Goal: Information Seeking & Learning: Learn about a topic

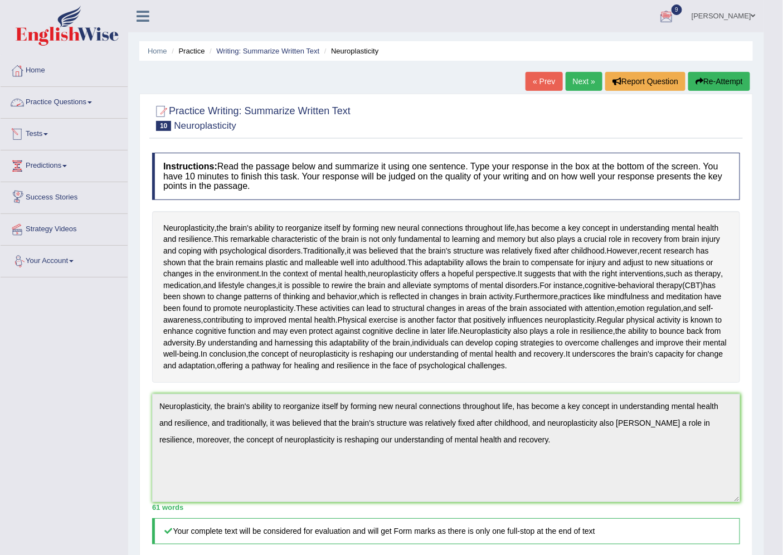
click at [58, 108] on link "Practice Questions" at bounding box center [64, 101] width 127 height 28
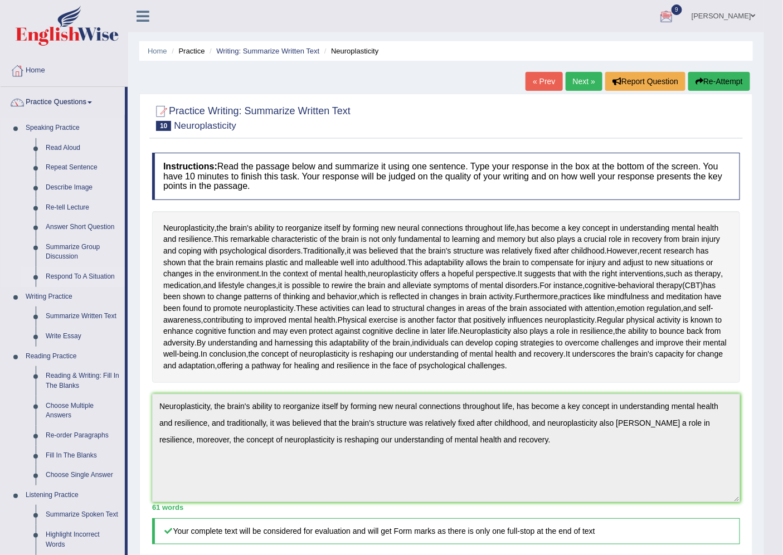
click at [67, 279] on link "Respond To A Situation" at bounding box center [83, 277] width 84 height 20
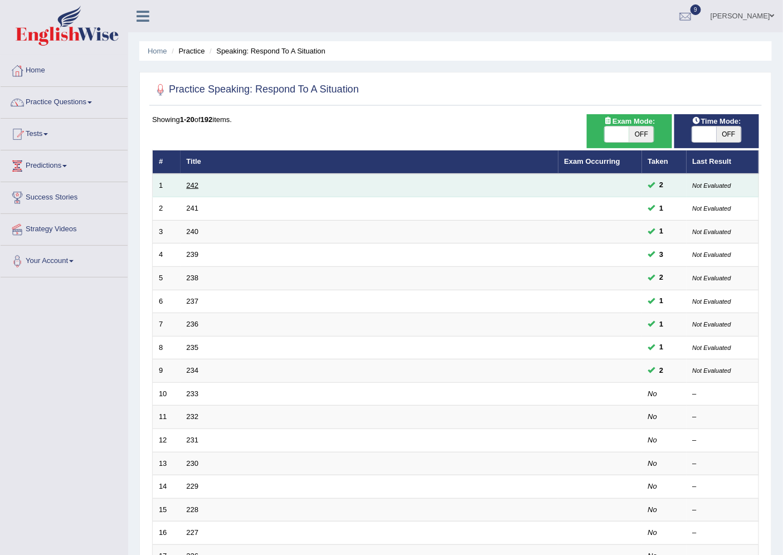
click at [192, 182] on link "242" at bounding box center [193, 185] width 12 height 8
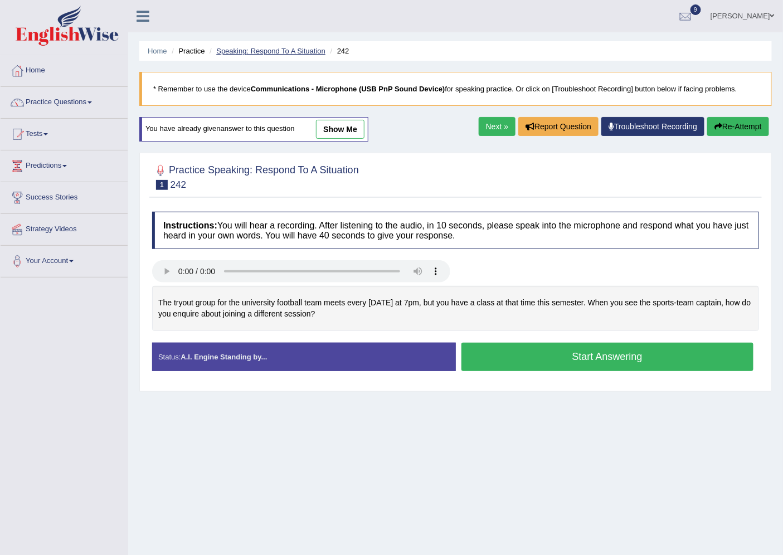
click at [244, 52] on link "Speaking: Respond To A Situation" at bounding box center [270, 51] width 109 height 8
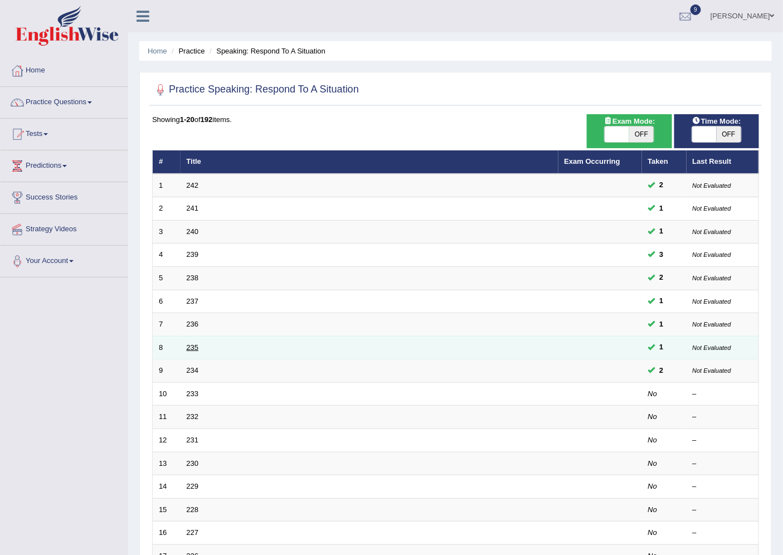
click at [192, 344] on link "235" at bounding box center [193, 347] width 12 height 8
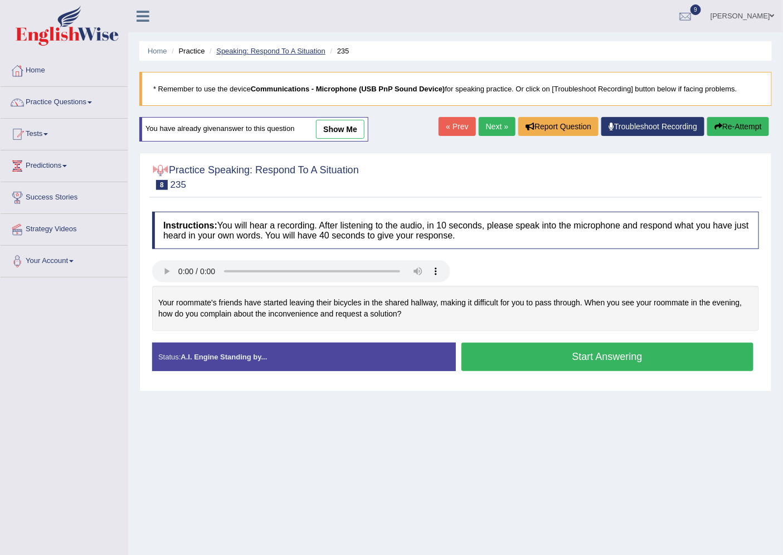
click at [234, 49] on link "Speaking: Respond To A Situation" at bounding box center [270, 51] width 109 height 8
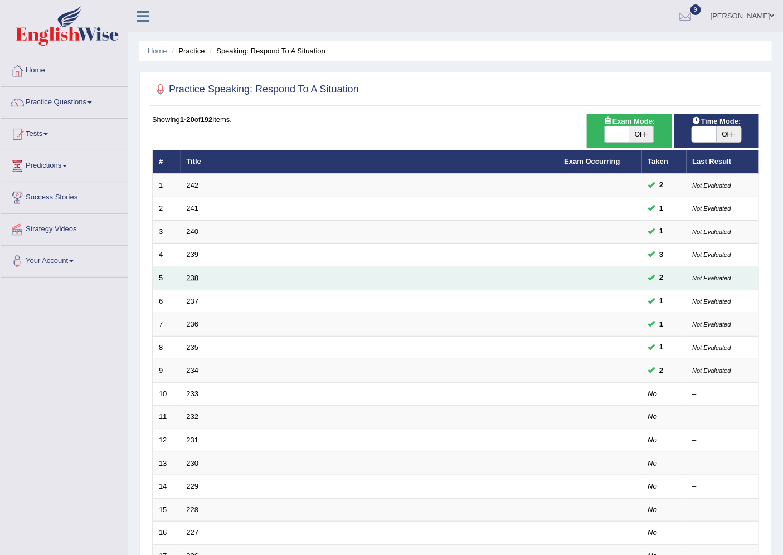
click at [195, 276] on link "238" at bounding box center [193, 278] width 12 height 8
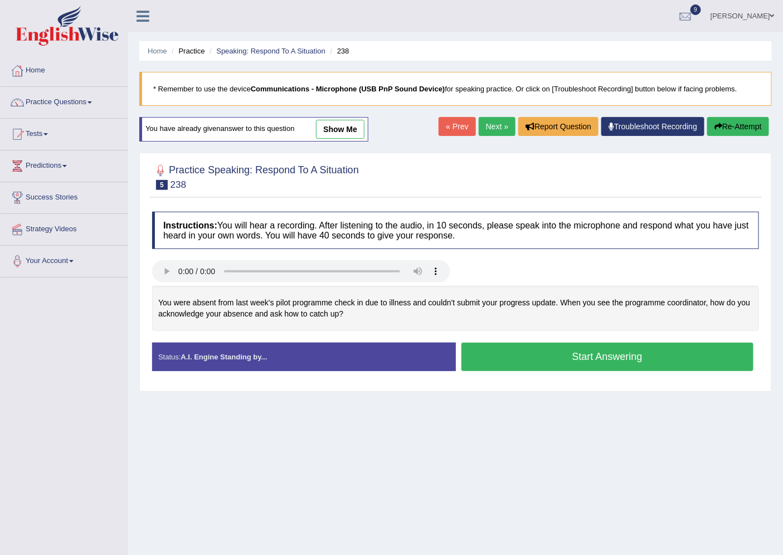
click at [333, 127] on link "show me" at bounding box center [340, 129] width 48 height 19
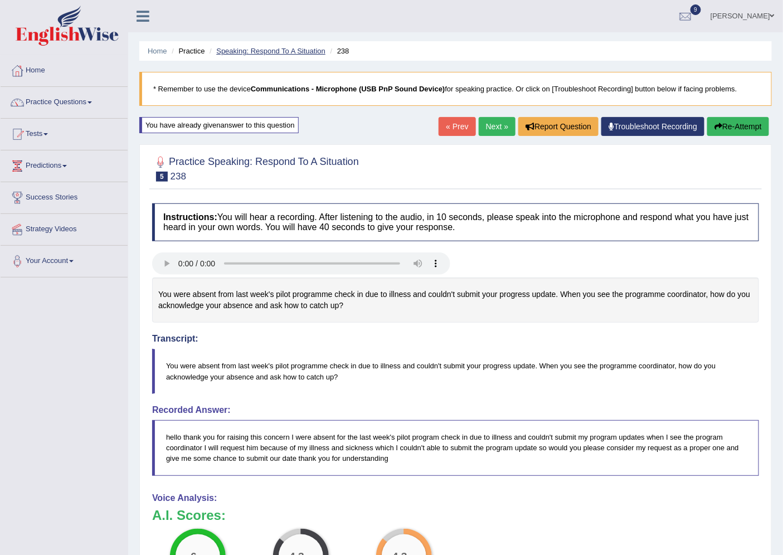
click at [236, 47] on link "Speaking: Respond To A Situation" at bounding box center [270, 51] width 109 height 8
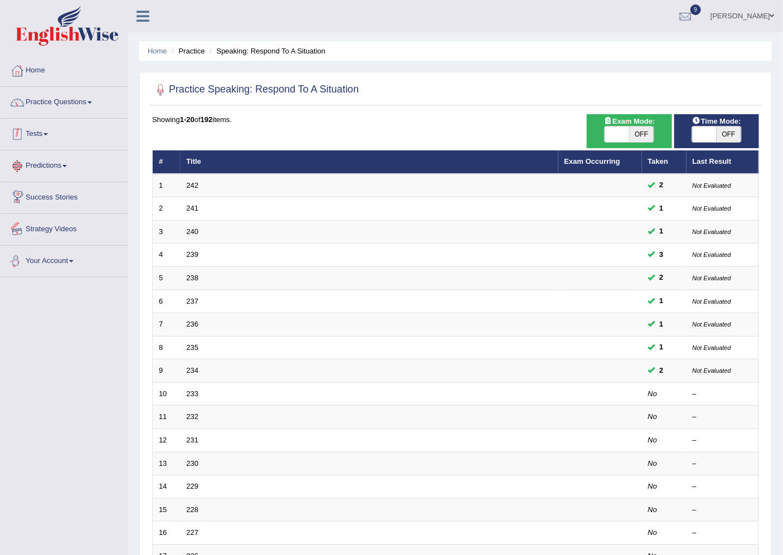
click at [41, 134] on link "Tests" at bounding box center [64, 133] width 127 height 28
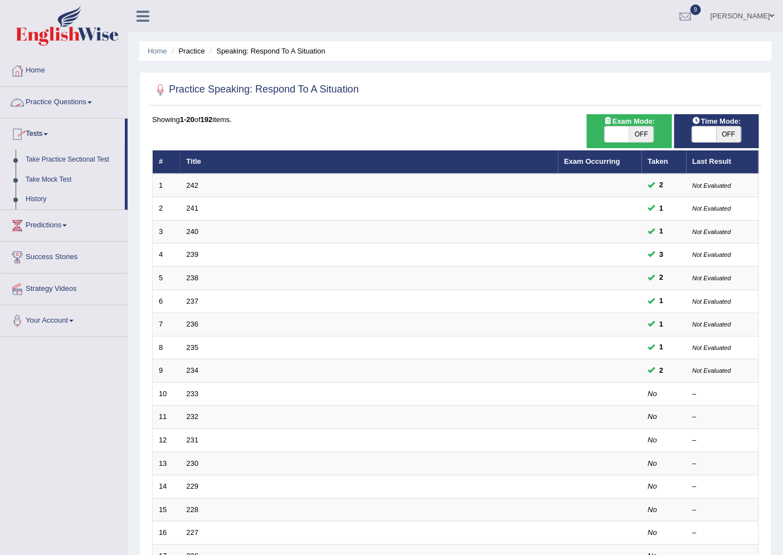
click at [62, 98] on link "Practice Questions" at bounding box center [64, 101] width 127 height 28
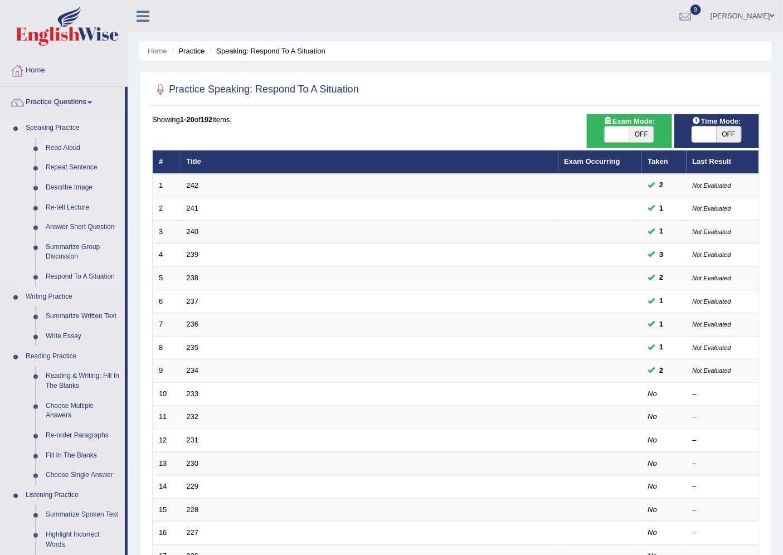
click at [49, 276] on link "Respond To A Situation" at bounding box center [83, 277] width 84 height 20
click at [62, 252] on link "Summarize Group Discussion" at bounding box center [83, 252] width 84 height 30
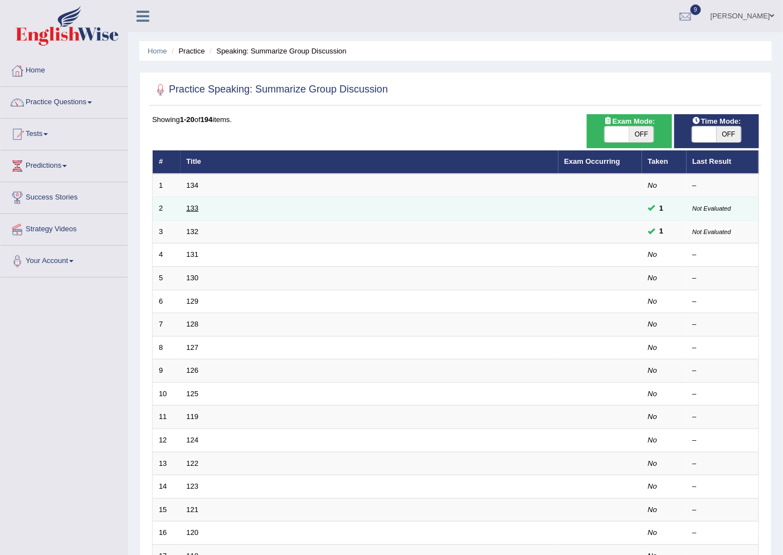
click at [188, 208] on link "133" at bounding box center [193, 208] width 12 height 8
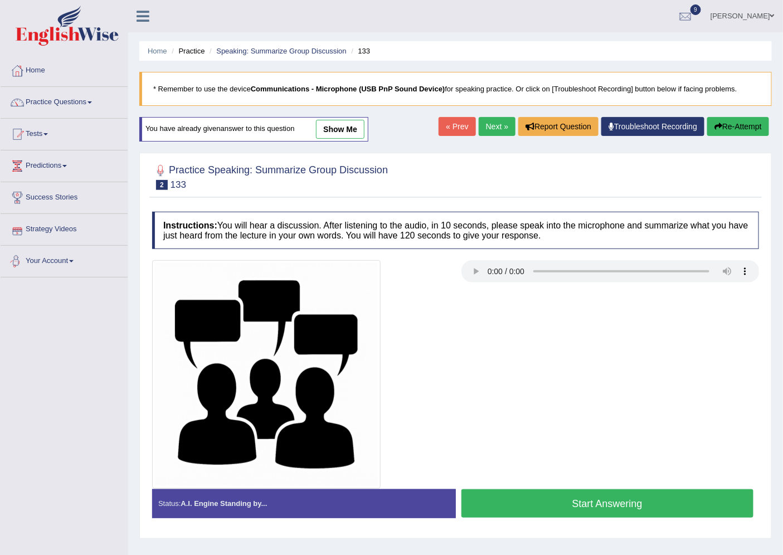
click at [349, 124] on link "show me" at bounding box center [340, 129] width 48 height 19
click at [353, 125] on div "Home Practice Speaking: Summarize Group Discussion 133 * Remember to use the de…" at bounding box center [455, 278] width 655 height 557
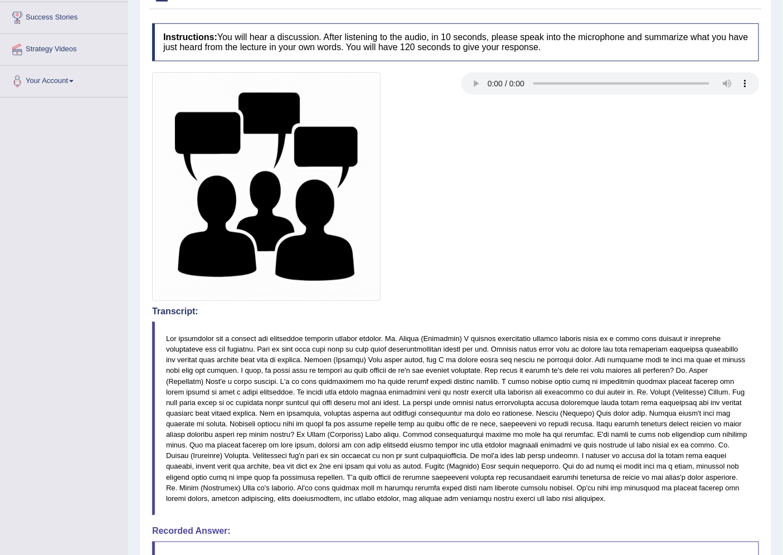
scroll to position [62, 0]
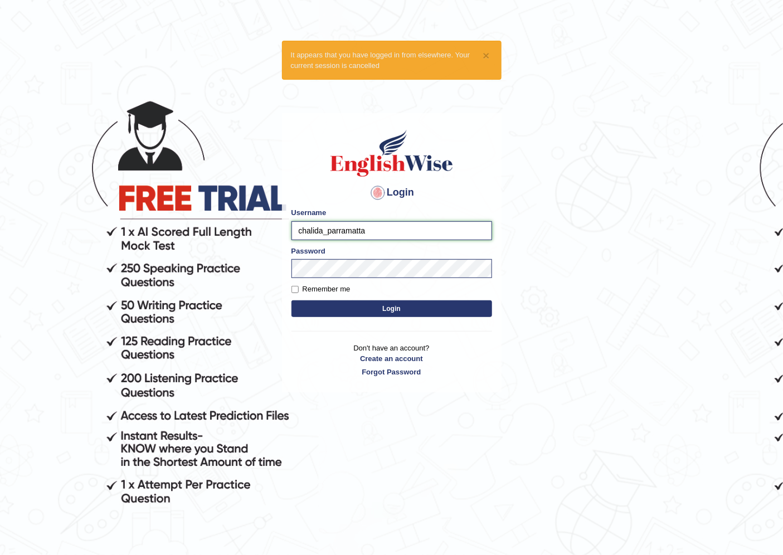
click at [323, 230] on input "chalida_parramatta" at bounding box center [392, 230] width 201 height 19
type input "mohansundaram_parramatta"
click at [292, 300] on button "Login" at bounding box center [392, 308] width 201 height 17
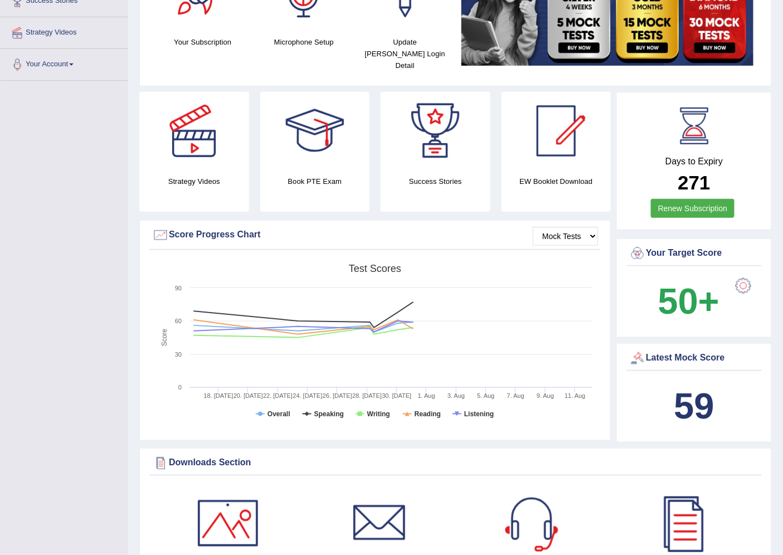
scroll to position [186, 0]
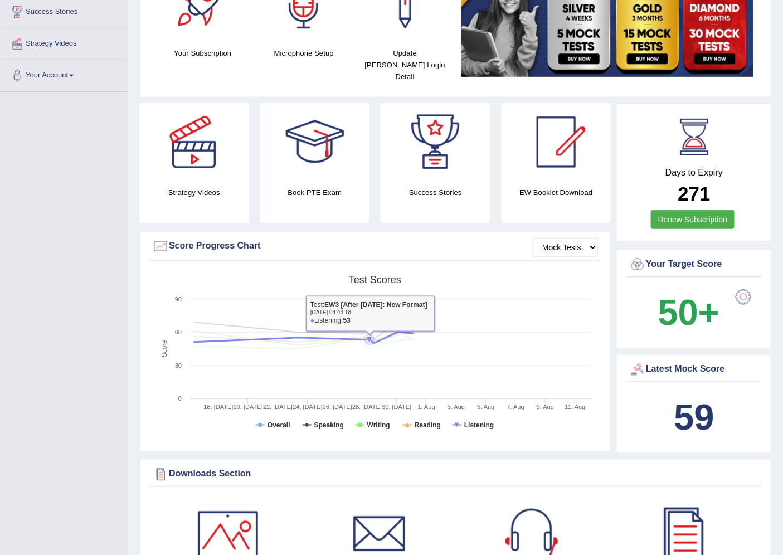
click at [370, 370] on rect at bounding box center [375, 356] width 446 height 173
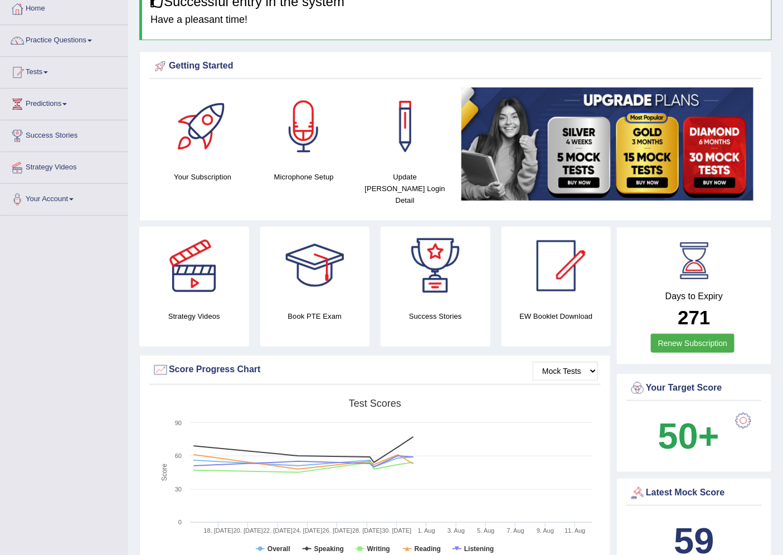
scroll to position [0, 0]
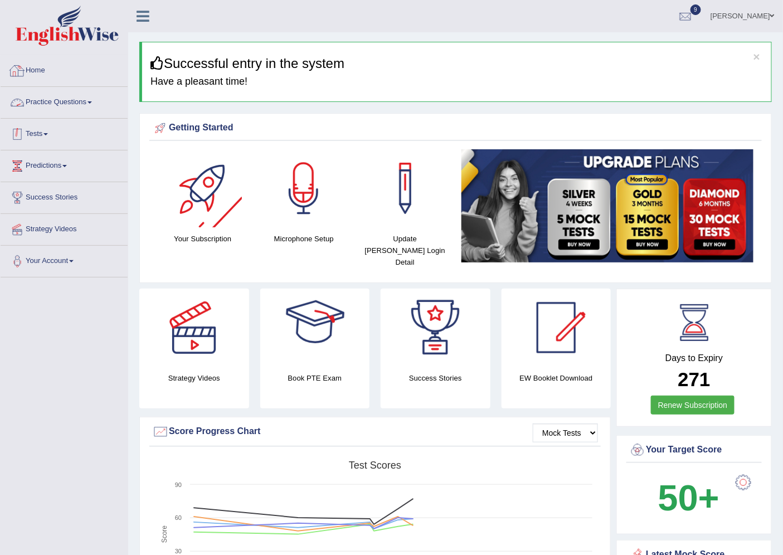
click at [48, 140] on link "Tests" at bounding box center [64, 133] width 127 height 28
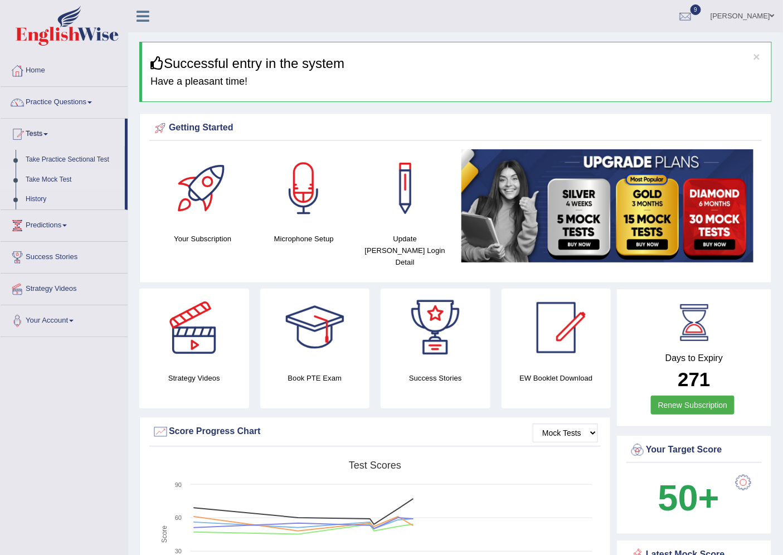
click at [47, 177] on link "Take Mock Test" at bounding box center [73, 180] width 104 height 20
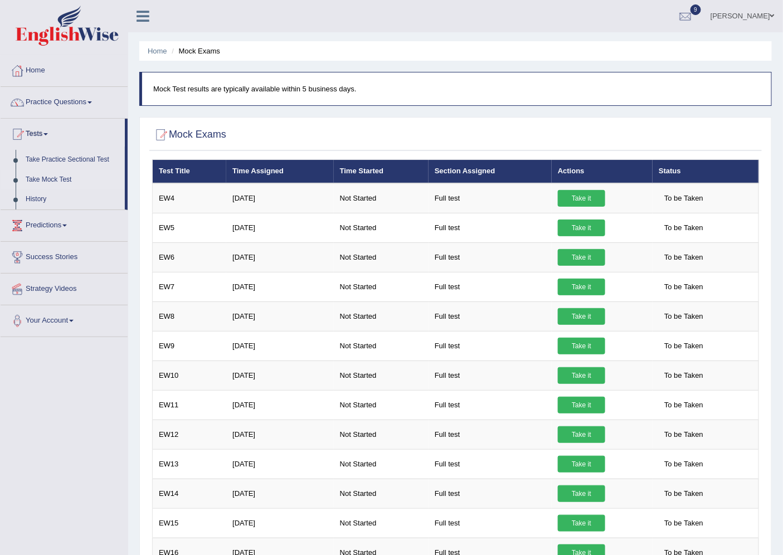
click at [753, 14] on link "[PERSON_NAME]" at bounding box center [742, 14] width 81 height 29
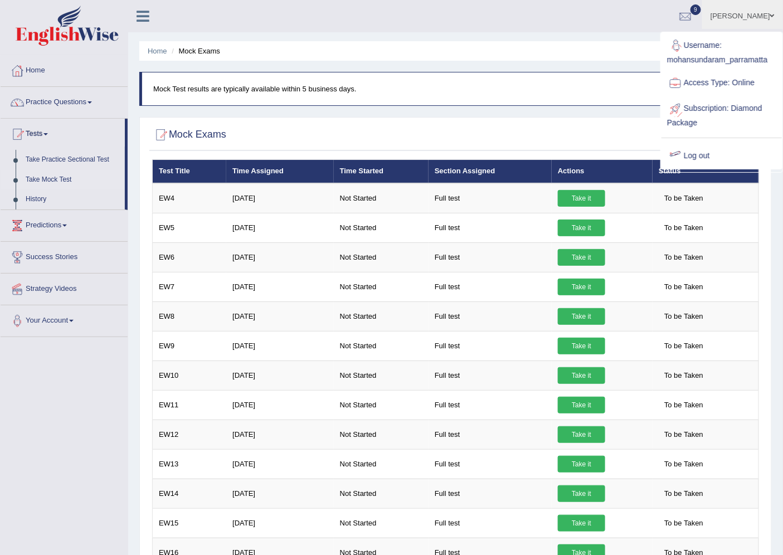
click at [695, 152] on link "Log out" at bounding box center [722, 156] width 120 height 26
